Goal: Find specific page/section: Find specific page/section

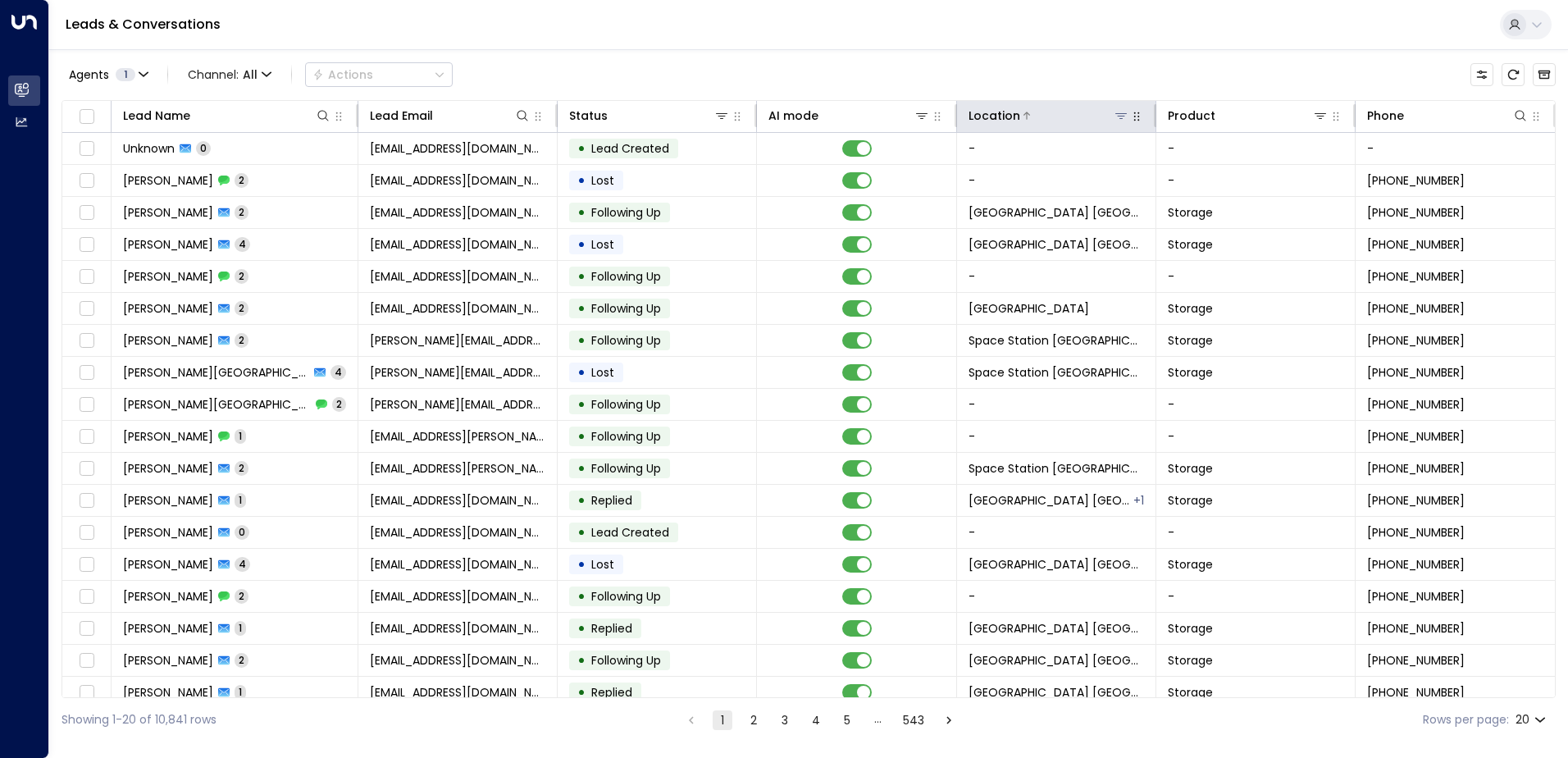
click at [1119, 113] on icon at bounding box center [1121, 115] width 13 height 13
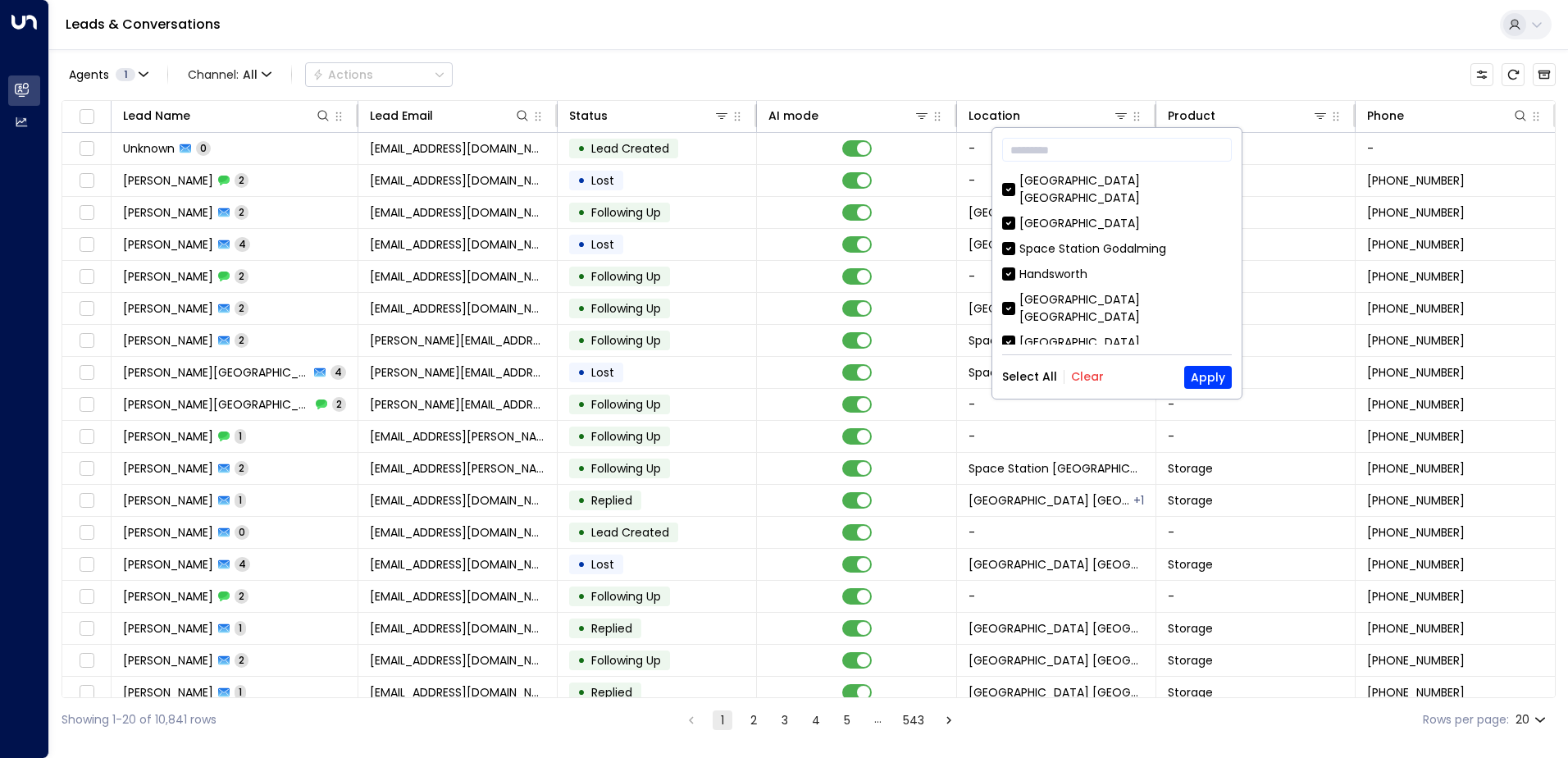
click at [1073, 370] on button "Clear" at bounding box center [1088, 377] width 33 height 13
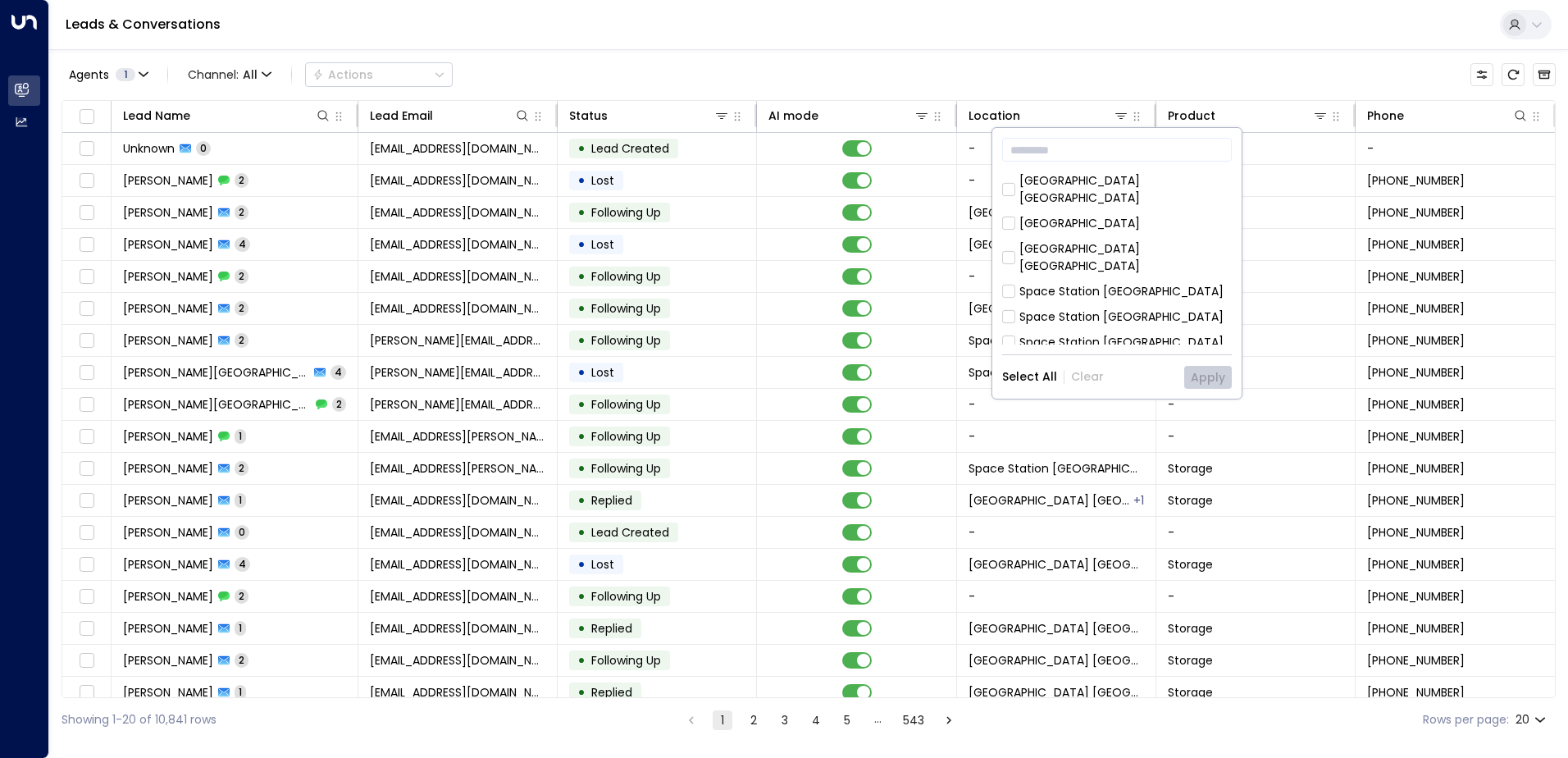
scroll to position [410, 0]
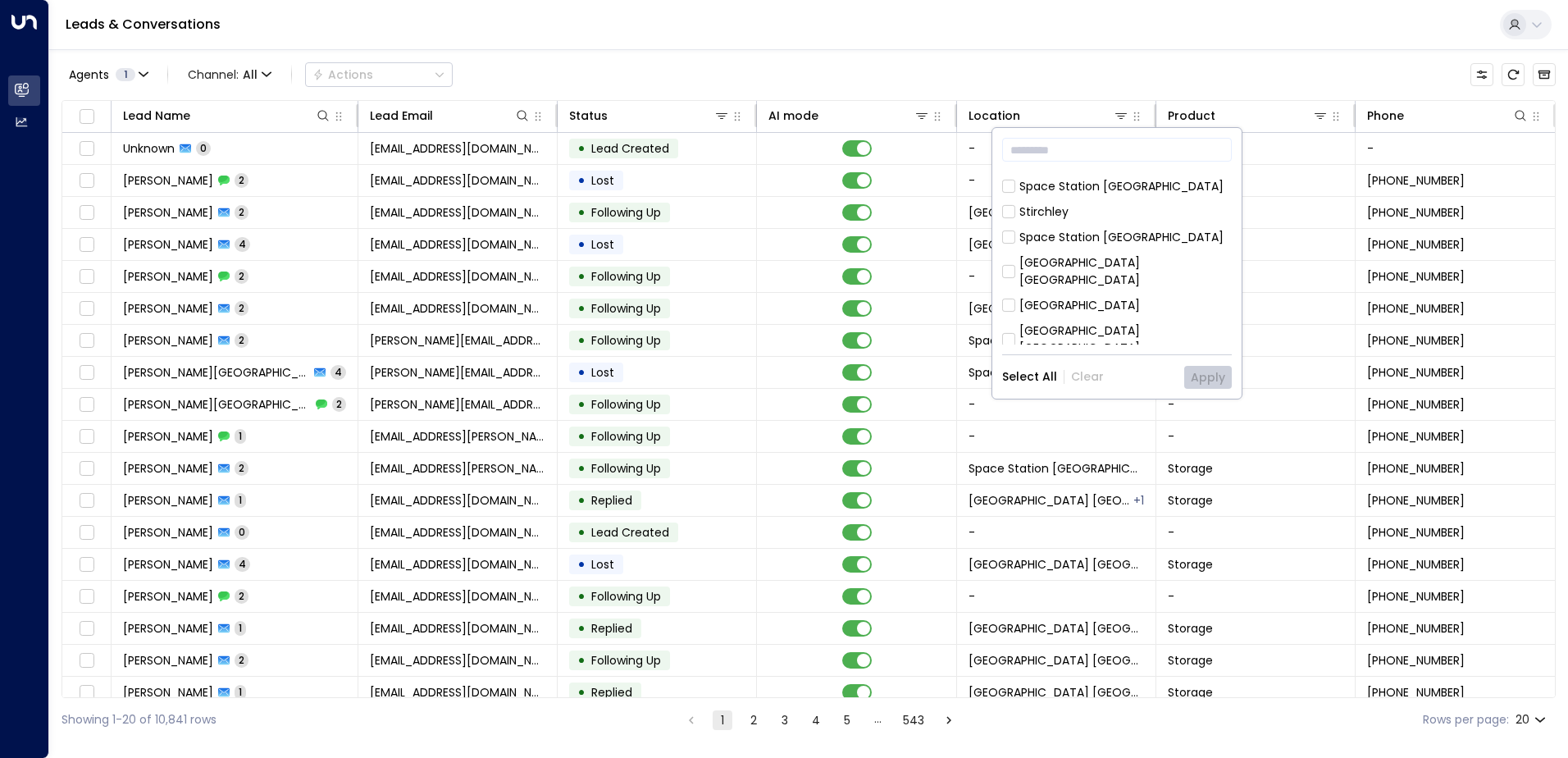
click at [1167, 254] on div "[GEOGRAPHIC_DATA] [GEOGRAPHIC_DATA]" at bounding box center [1126, 271] width 212 height 34
click at [1215, 376] on button "Apply" at bounding box center [1208, 377] width 47 height 23
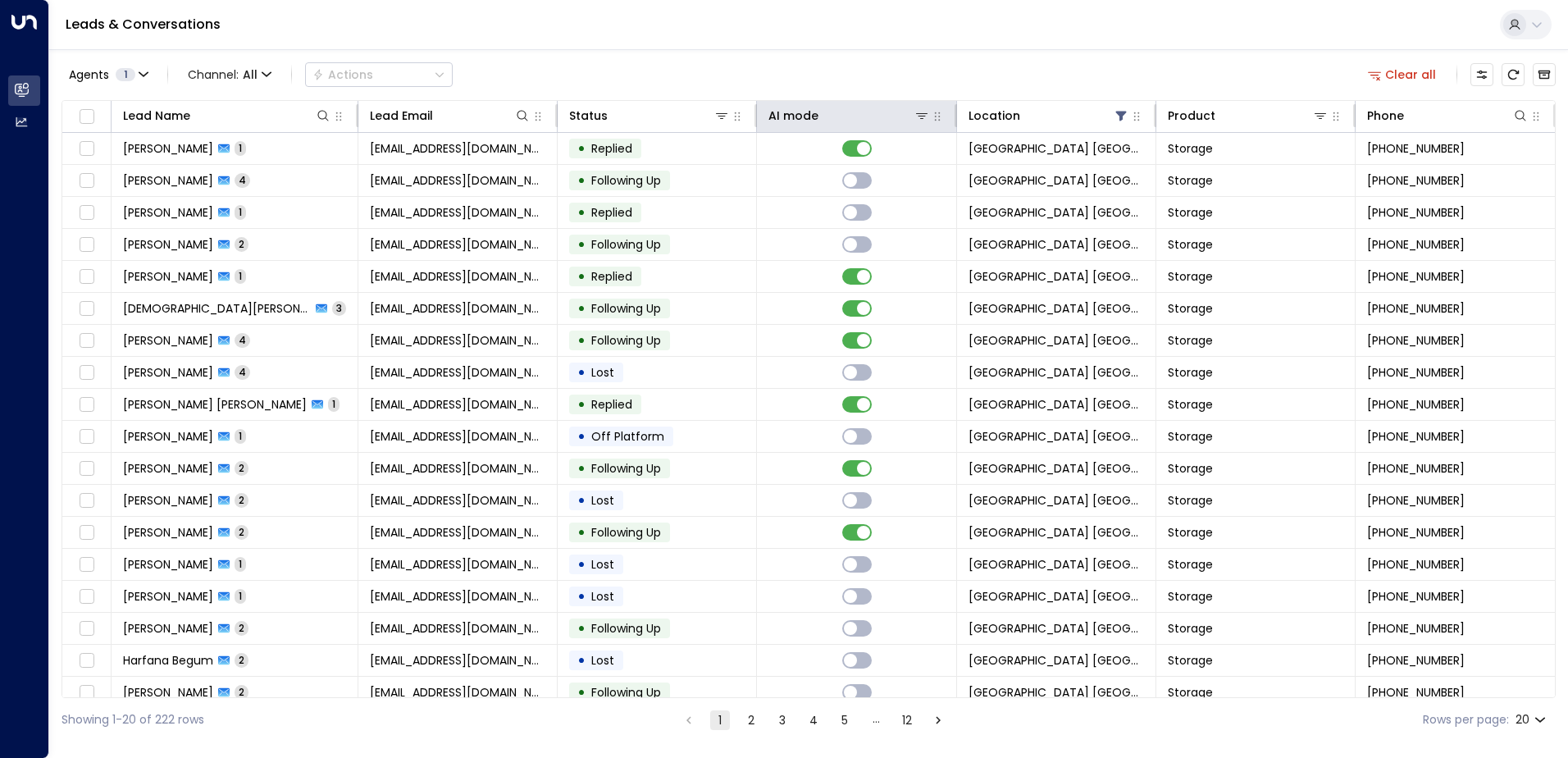
click at [800, 130] on th "AI mode" at bounding box center [857, 116] width 200 height 32
click at [841, 123] on div at bounding box center [874, 115] width 111 height 16
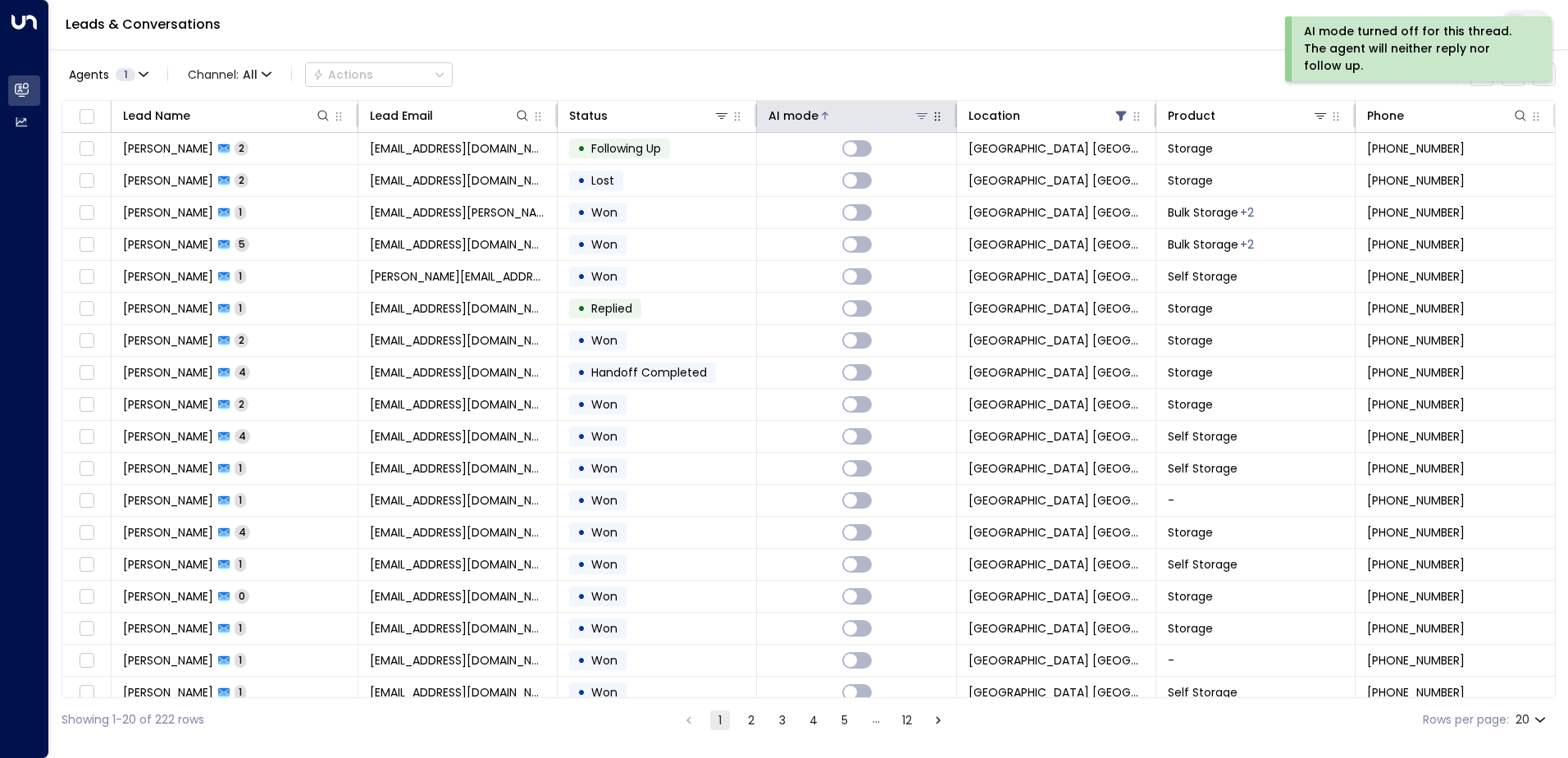
click at [841, 123] on div at bounding box center [874, 115] width 111 height 16
